Goal: Information Seeking & Learning: Understand process/instructions

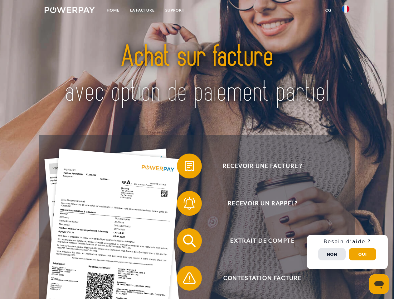
click at [69, 11] on img at bounding box center [70, 10] width 50 height 6
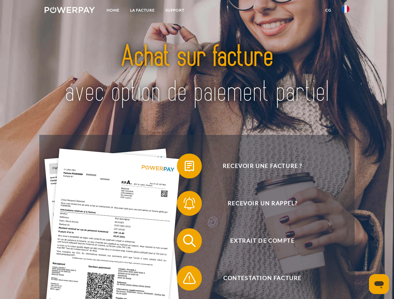
click at [345, 11] on img at bounding box center [345, 8] width 7 height 7
click at [328, 10] on link "CG" at bounding box center [328, 10] width 17 height 11
click at [184, 167] on span at bounding box center [179, 165] width 31 height 31
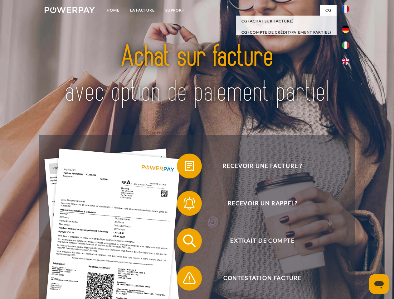
click at [184, 205] on span at bounding box center [179, 203] width 31 height 31
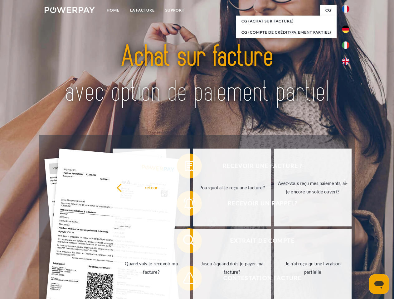
click at [193, 242] on link "Jusqu'à quand dois-je payer ma facture?" at bounding box center [232, 268] width 78 height 78
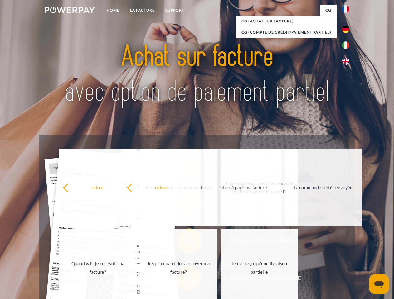
click at [184, 279] on span at bounding box center [179, 278] width 31 height 31
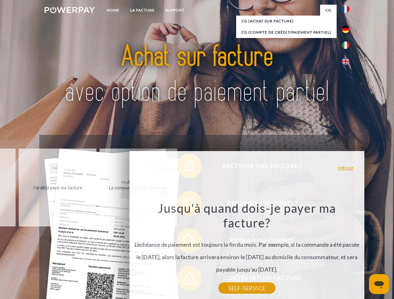
click at [347, 252] on div "Recevoir une facture ? Recevoir un rappel? Extrait de compte retour" at bounding box center [196, 259] width 315 height 249
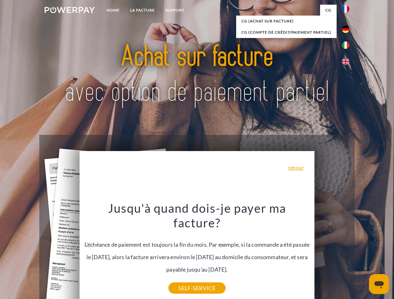
click at [332, 253] on span "Extrait de compte" at bounding box center [262, 240] width 153 height 25
click at [362, 254] on header "Home LA FACTURE Support" at bounding box center [197, 215] width 394 height 430
